Goal: Information Seeking & Learning: Learn about a topic

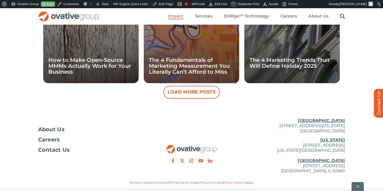
scroll to position [558, 0]
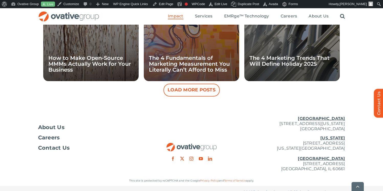
click at [201, 83] on button "Load More Posts" at bounding box center [192, 89] width 56 height 13
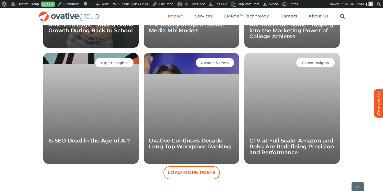
scroll to position [735, 0]
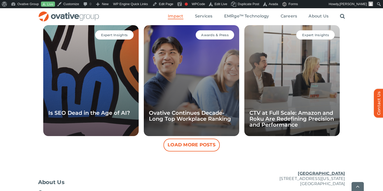
click at [199, 138] on button "Load More Posts" at bounding box center [192, 144] width 56 height 13
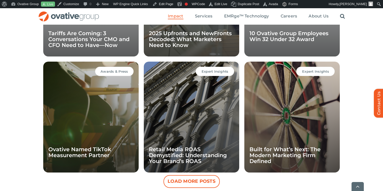
scroll to position [1003, 0]
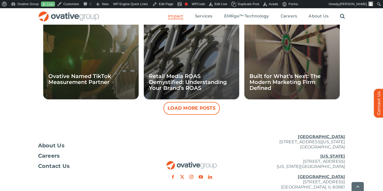
click at [206, 102] on button "Load More Posts" at bounding box center [192, 108] width 56 height 13
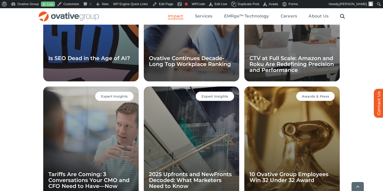
scroll to position [803, 0]
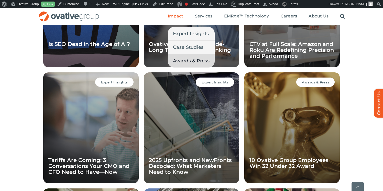
click at [182, 61] on span "Awards & Press" at bounding box center [191, 60] width 37 height 7
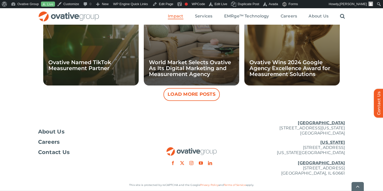
scroll to position [543, 0]
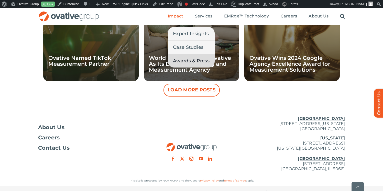
click at [174, 18] on span "Impact" at bounding box center [175, 16] width 15 height 5
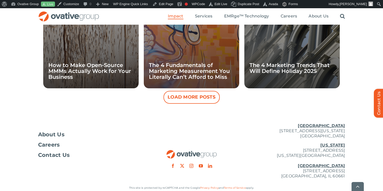
scroll to position [558, 0]
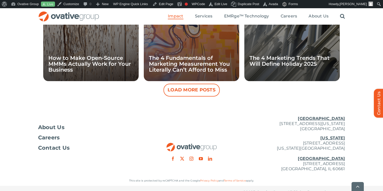
click at [202, 83] on button "Load More Posts" at bounding box center [192, 89] width 56 height 13
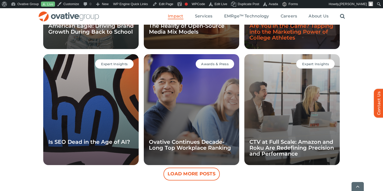
scroll to position [739, 0]
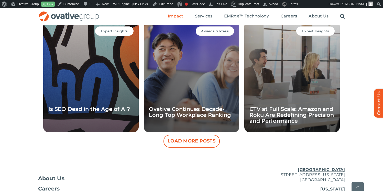
click at [204, 135] on button "Load More Posts" at bounding box center [192, 140] width 56 height 13
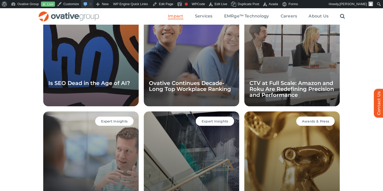
scroll to position [763, 0]
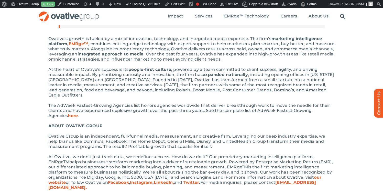
scroll to position [171, 0]
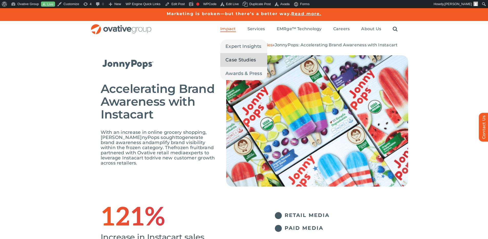
click at [237, 60] on span "Case Studies" at bounding box center [240, 59] width 30 height 7
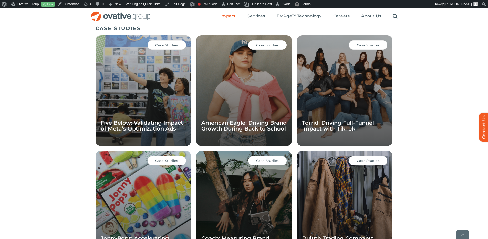
scroll to position [353, 0]
